Goal: Find contact information: Find contact information

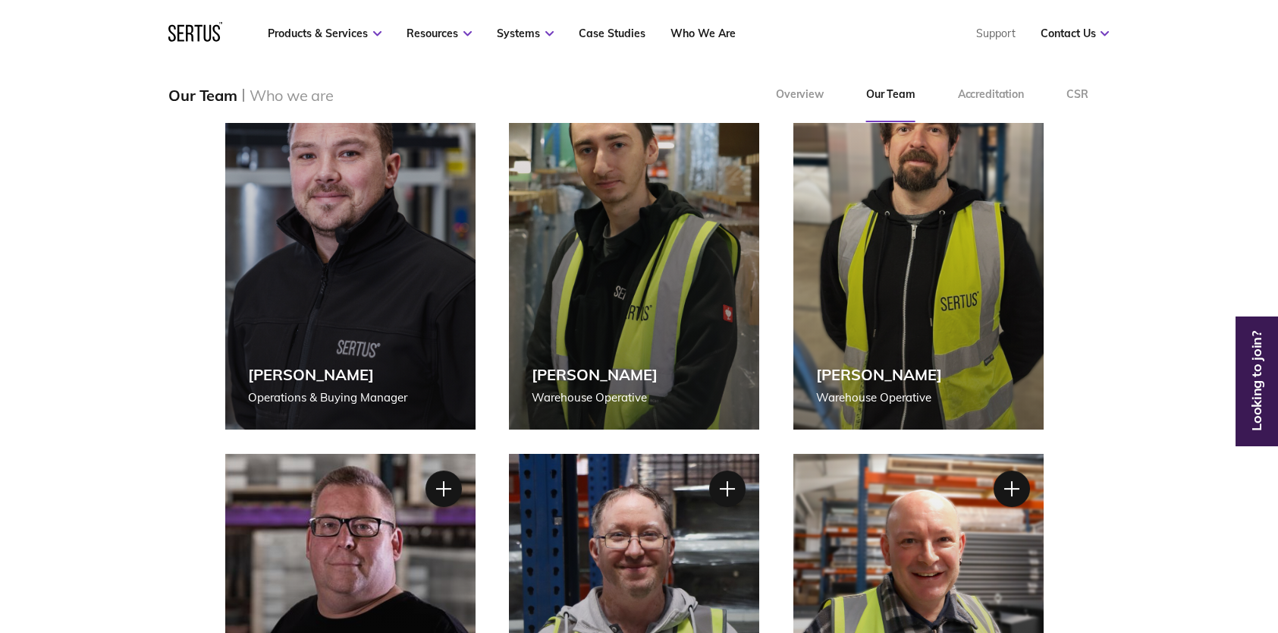
scroll to position [2579, 0]
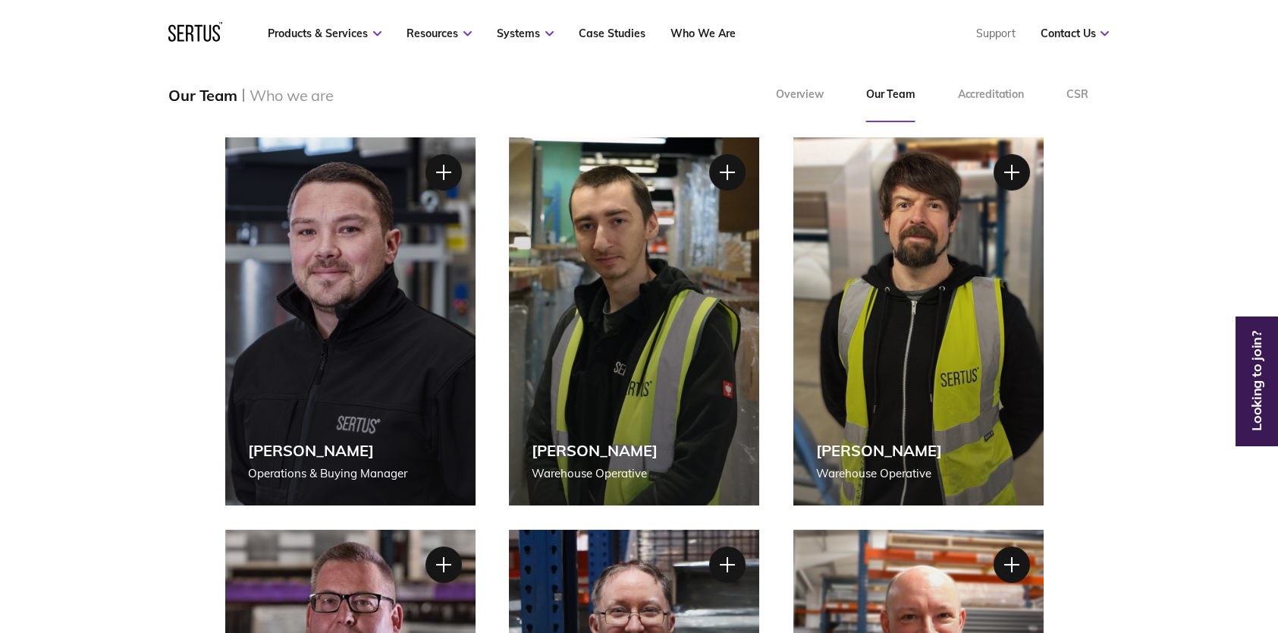
click at [347, 344] on div "[PERSON_NAME] Operations & Buying Manager" at bounding box center [350, 321] width 250 height 368
click at [425, 168] on div at bounding box center [443, 172] width 38 height 38
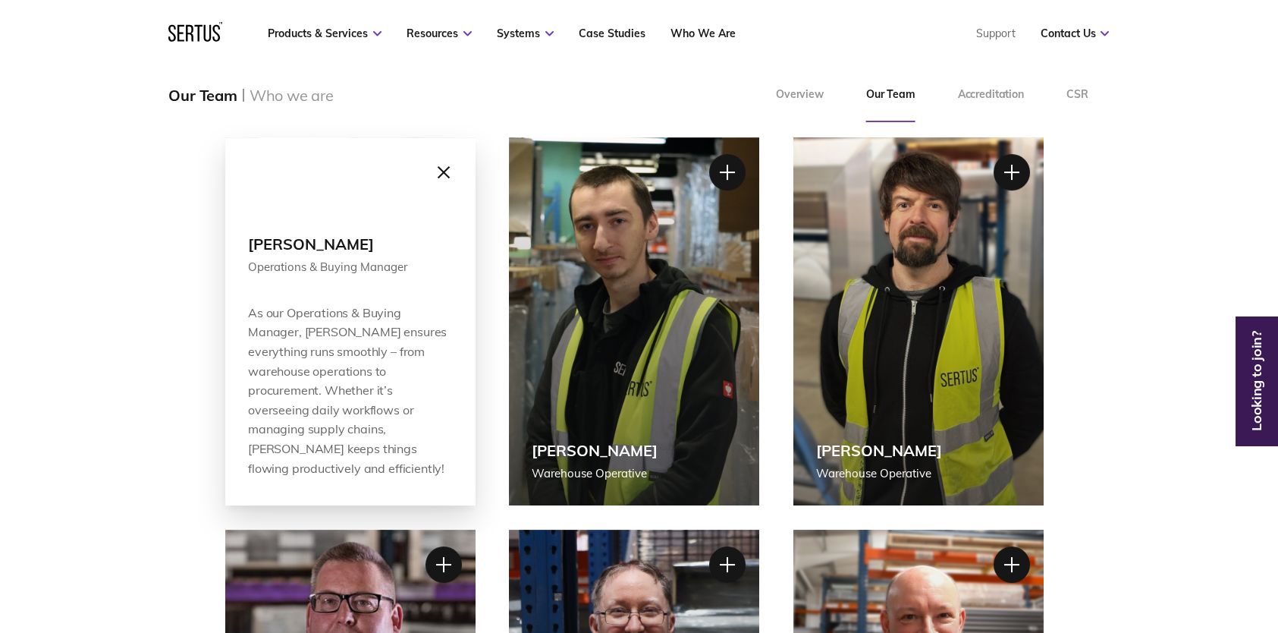
click at [438, 181] on div at bounding box center [443, 172] width 38 height 38
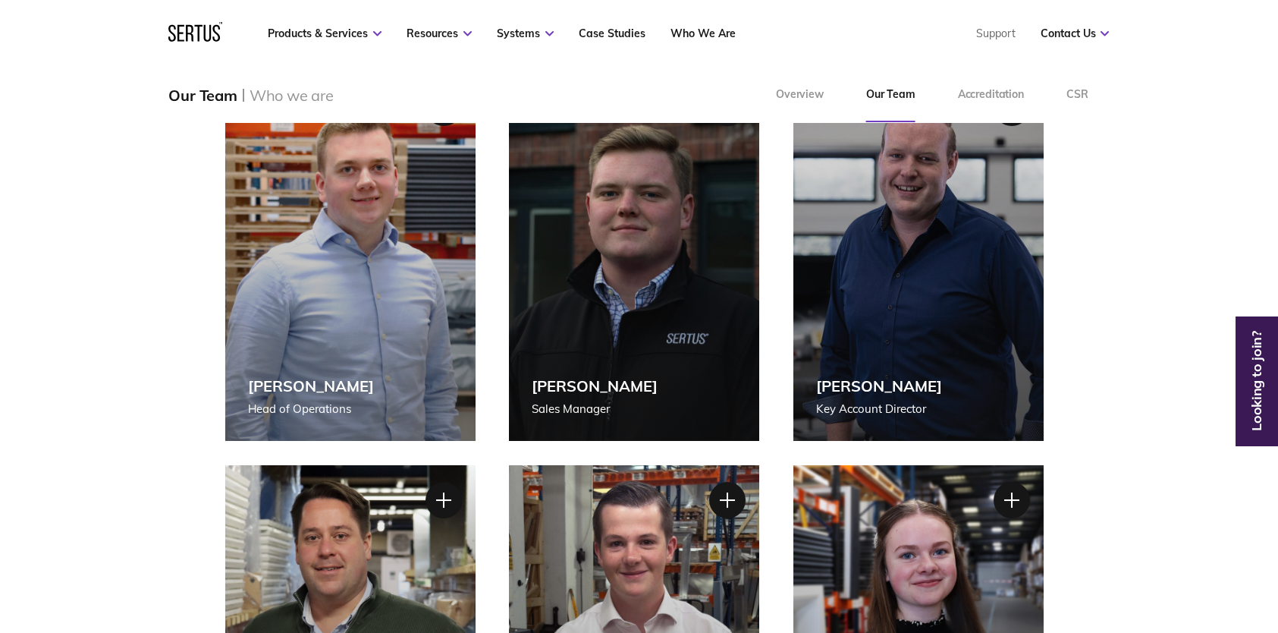
scroll to position [607, 0]
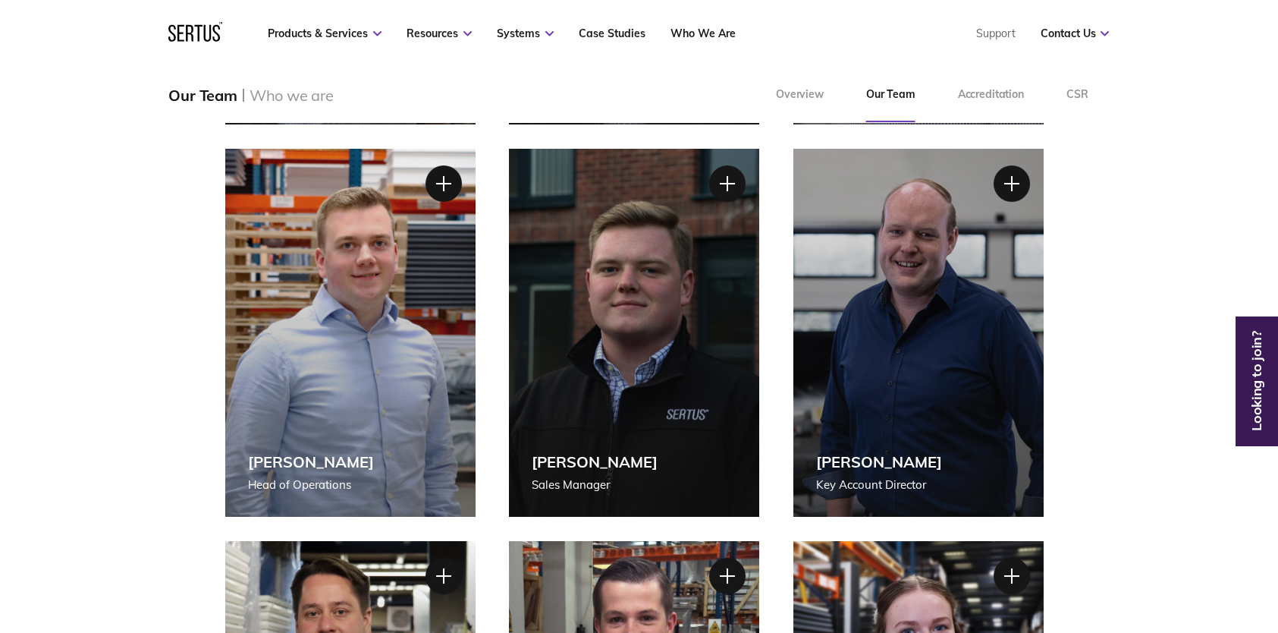
click at [425, 251] on div "[PERSON_NAME] [PERSON_NAME] of Operations" at bounding box center [350, 333] width 250 height 368
drag, startPoint x: 304, startPoint y: 183, endPoint x: 281, endPoint y: 442, distance: 259.8
click at [281, 442] on div "[PERSON_NAME] [PERSON_NAME] of Operations" at bounding box center [350, 333] width 250 height 368
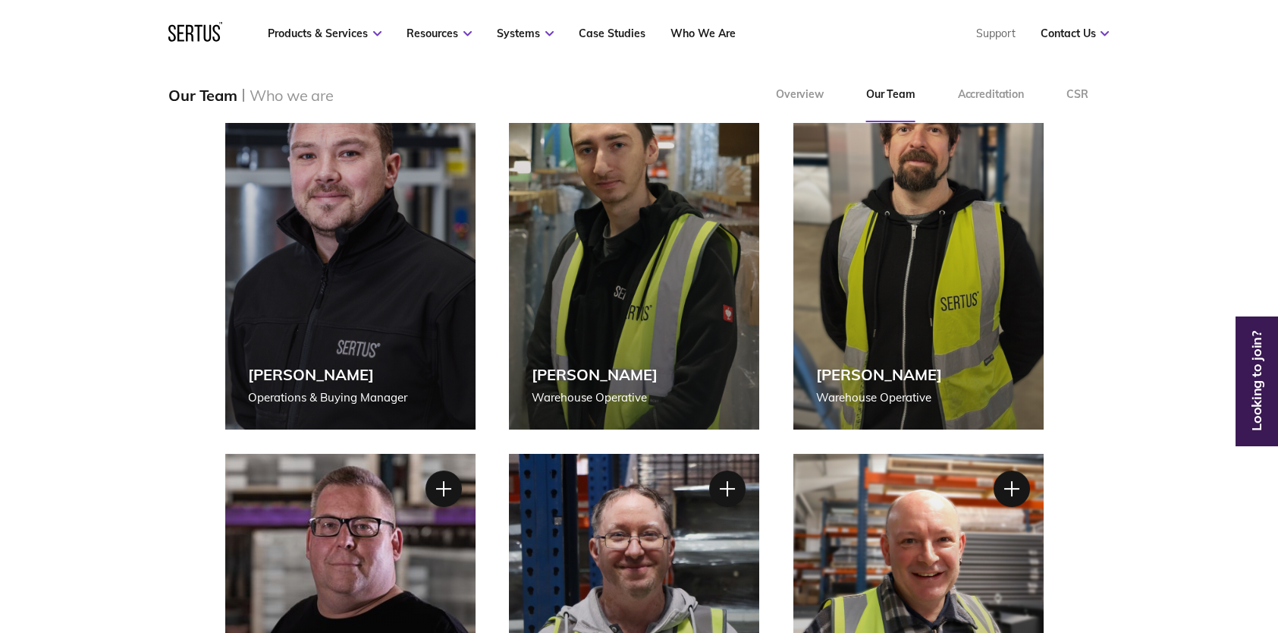
scroll to position [2504, 0]
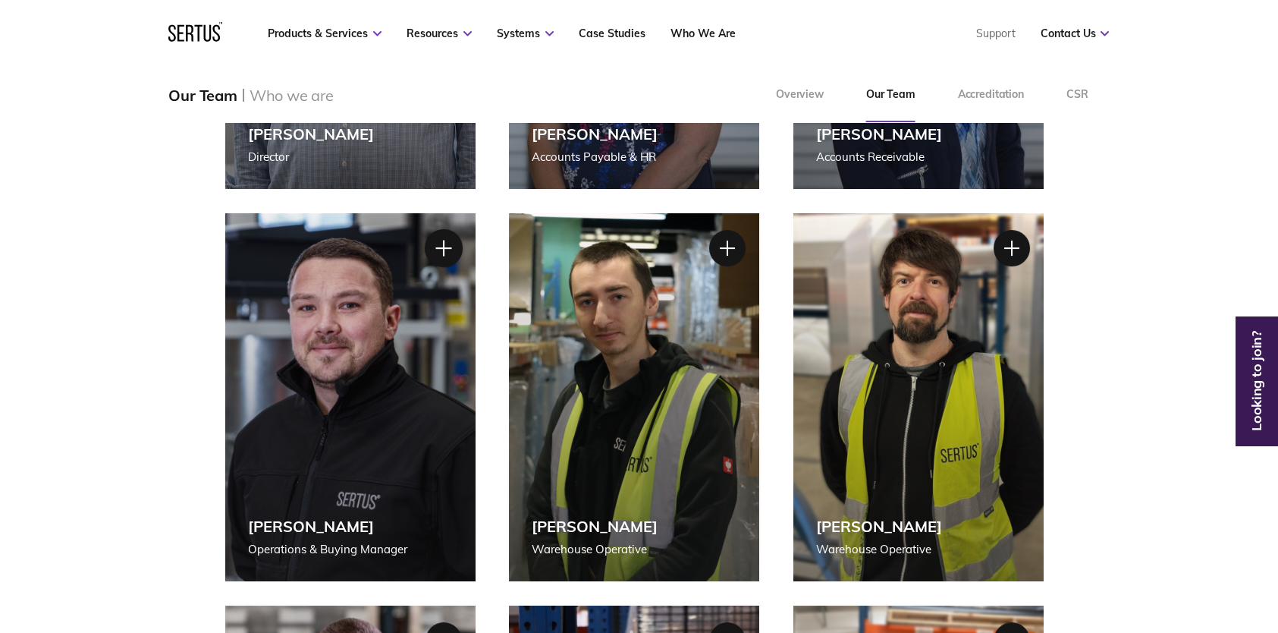
click at [445, 253] on div at bounding box center [443, 248] width 38 height 38
